Goal: Task Accomplishment & Management: Check status

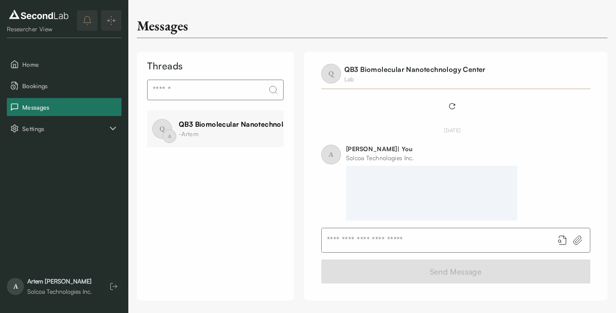
scroll to position [137, 0]
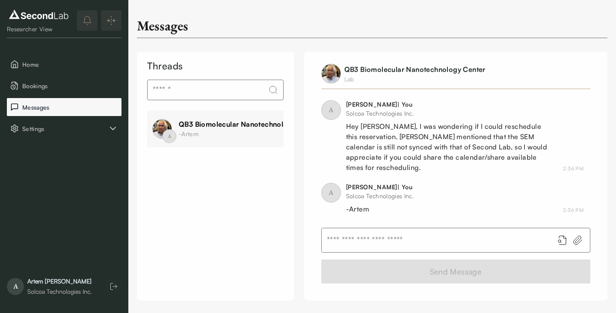
click at [56, 106] on span "Messages" at bounding box center [70, 107] width 96 height 9
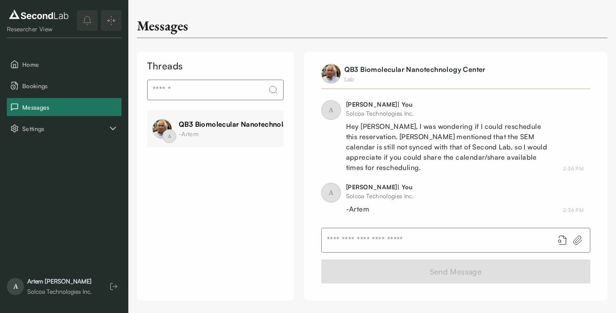
click at [254, 132] on div "QB3 Biomolecular Nanotechnology Center -Artem" at bounding box center [249, 129] width 141 height 20
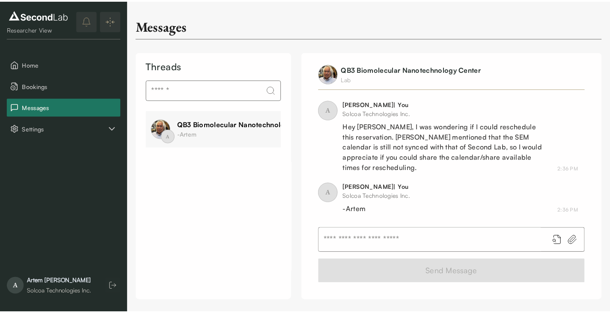
scroll to position [137, 0]
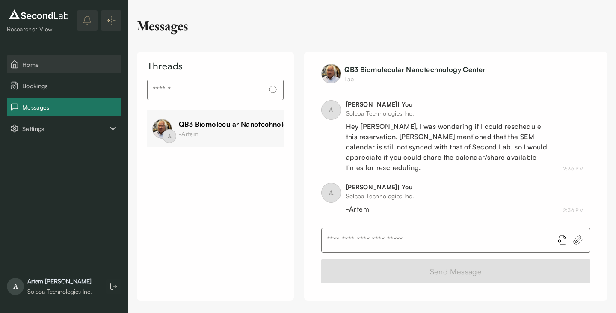
click at [66, 62] on span "Home" at bounding box center [70, 64] width 96 height 9
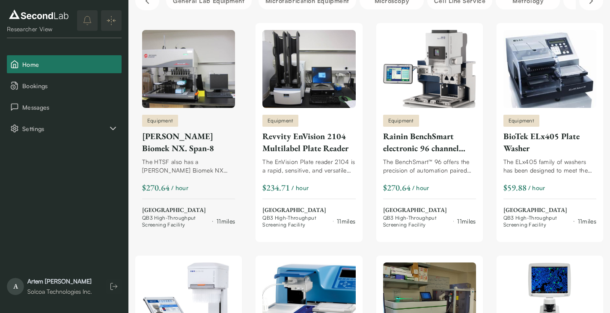
scroll to position [90, 0]
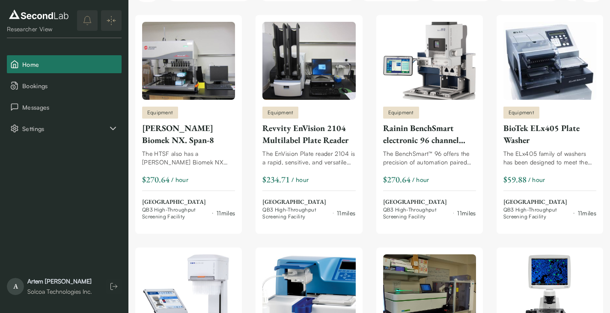
click at [36, 283] on div "[PERSON_NAME]" at bounding box center [59, 281] width 65 height 9
click at [23, 281] on div "A [PERSON_NAME] Solcoa Technologies Inc." at bounding box center [49, 286] width 85 height 19
click at [60, 89] on span "Bookings" at bounding box center [70, 85] width 96 height 9
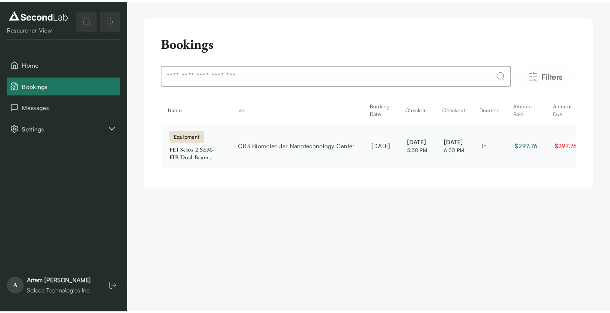
scroll to position [0, 0]
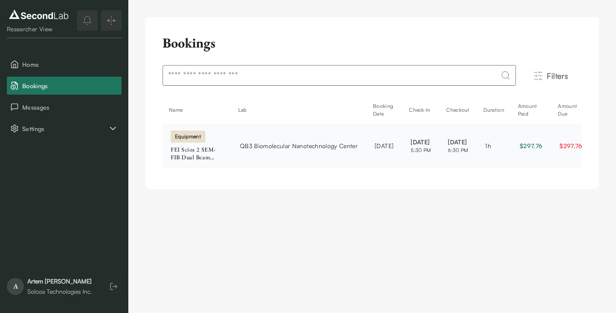
click at [431, 143] on span "[DATE]" at bounding box center [421, 141] width 20 height 9
click at [34, 67] on span "Home" at bounding box center [70, 64] width 96 height 9
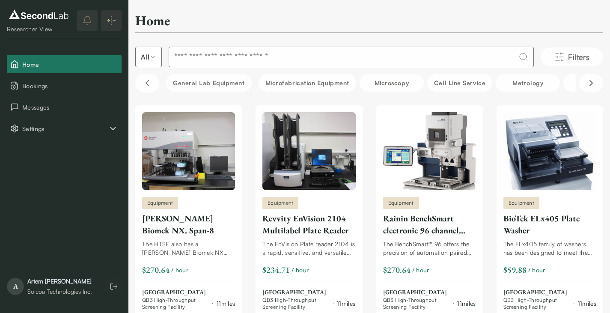
click at [39, 18] on img at bounding box center [39, 15] width 64 height 14
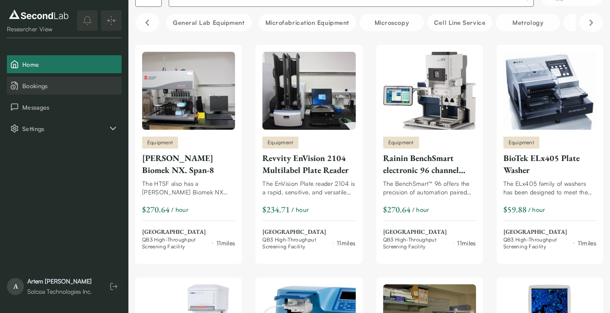
click at [49, 86] on span "Bookings" at bounding box center [70, 85] width 96 height 9
